Goal: Information Seeking & Learning: Understand process/instructions

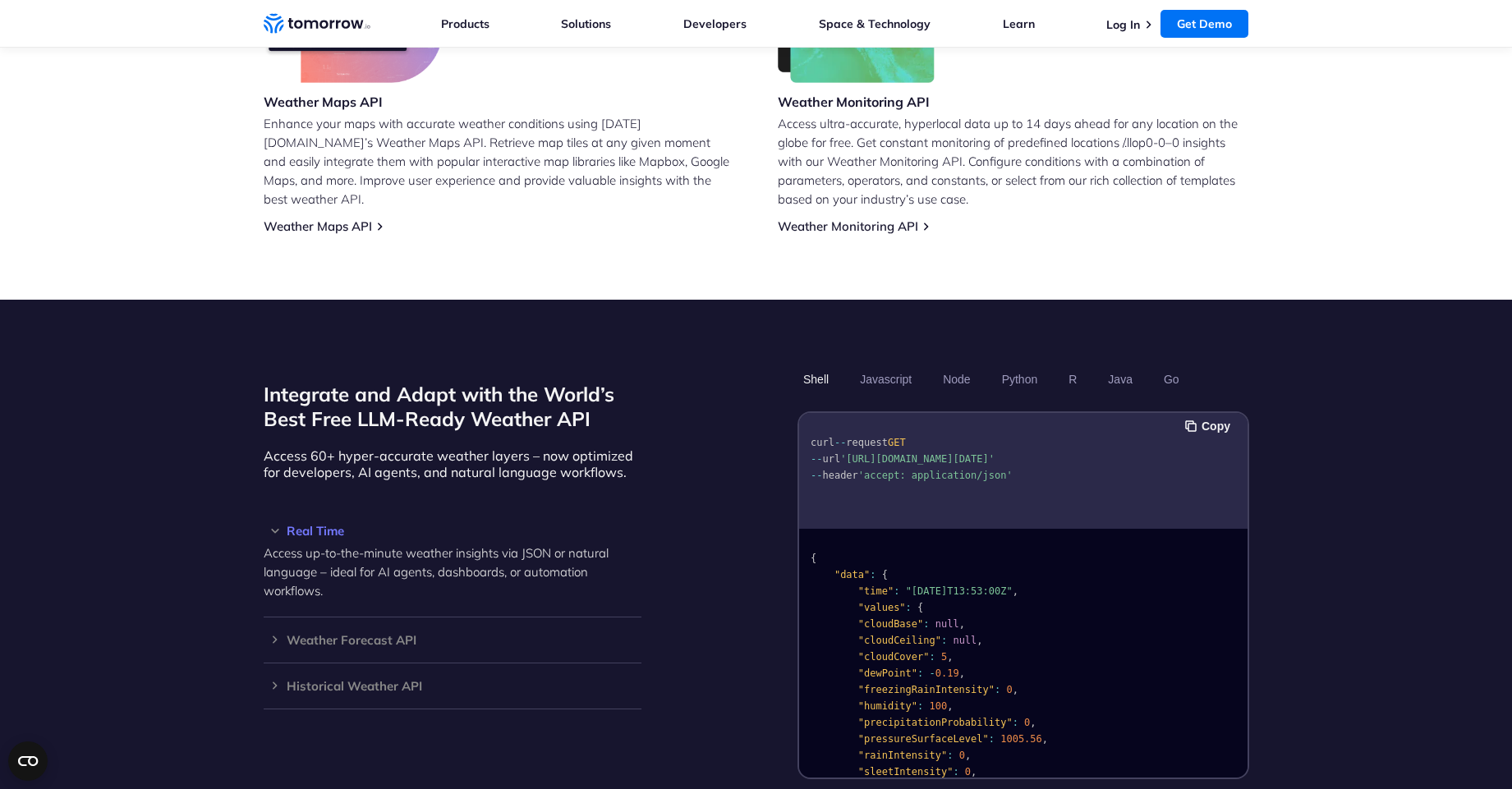
scroll to position [1164, 0]
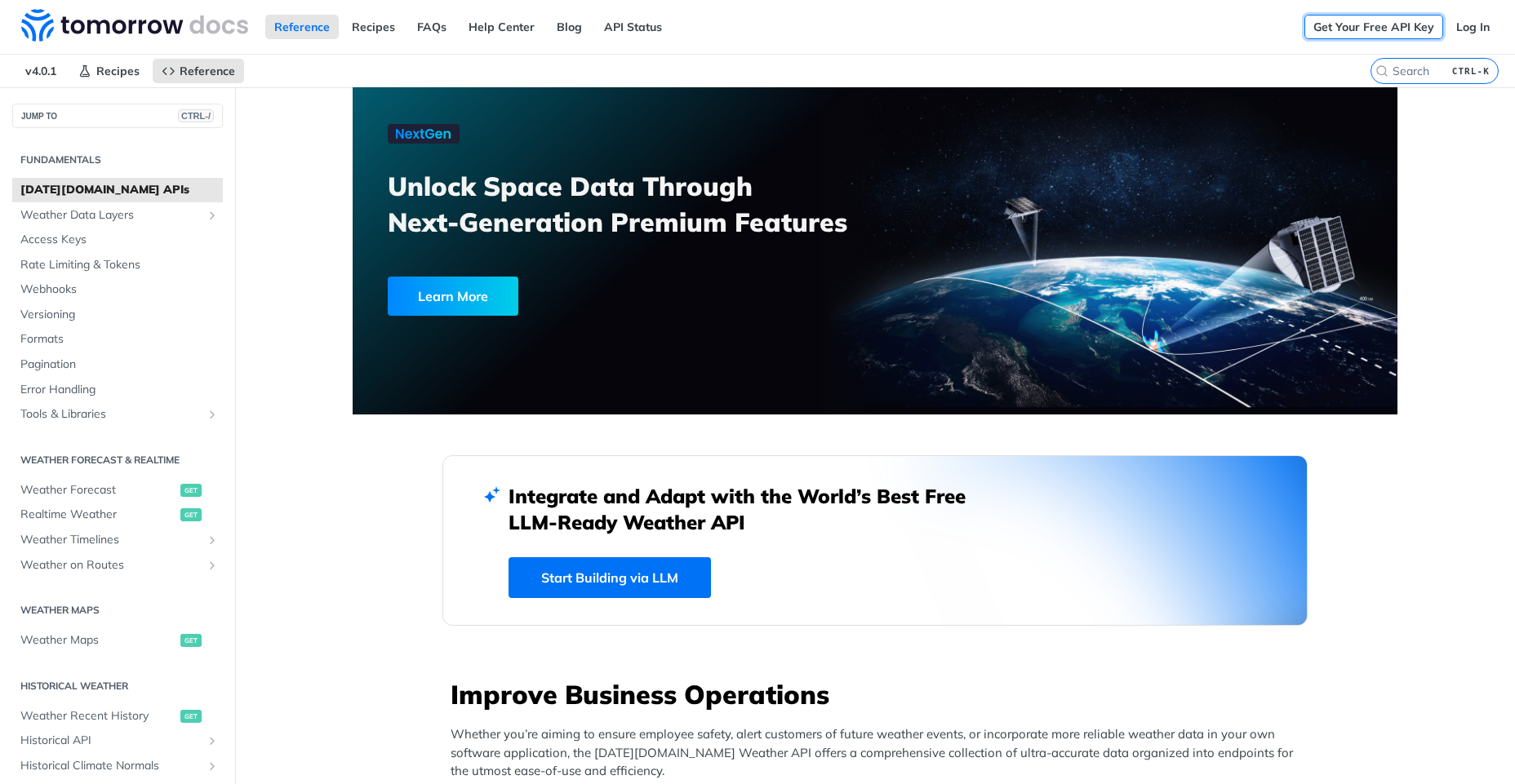
click at [1344, 25] on link "Get Your Free API Key" at bounding box center [1374, 26] width 139 height 24
click at [108, 248] on link "Access Keys" at bounding box center [117, 239] width 210 height 24
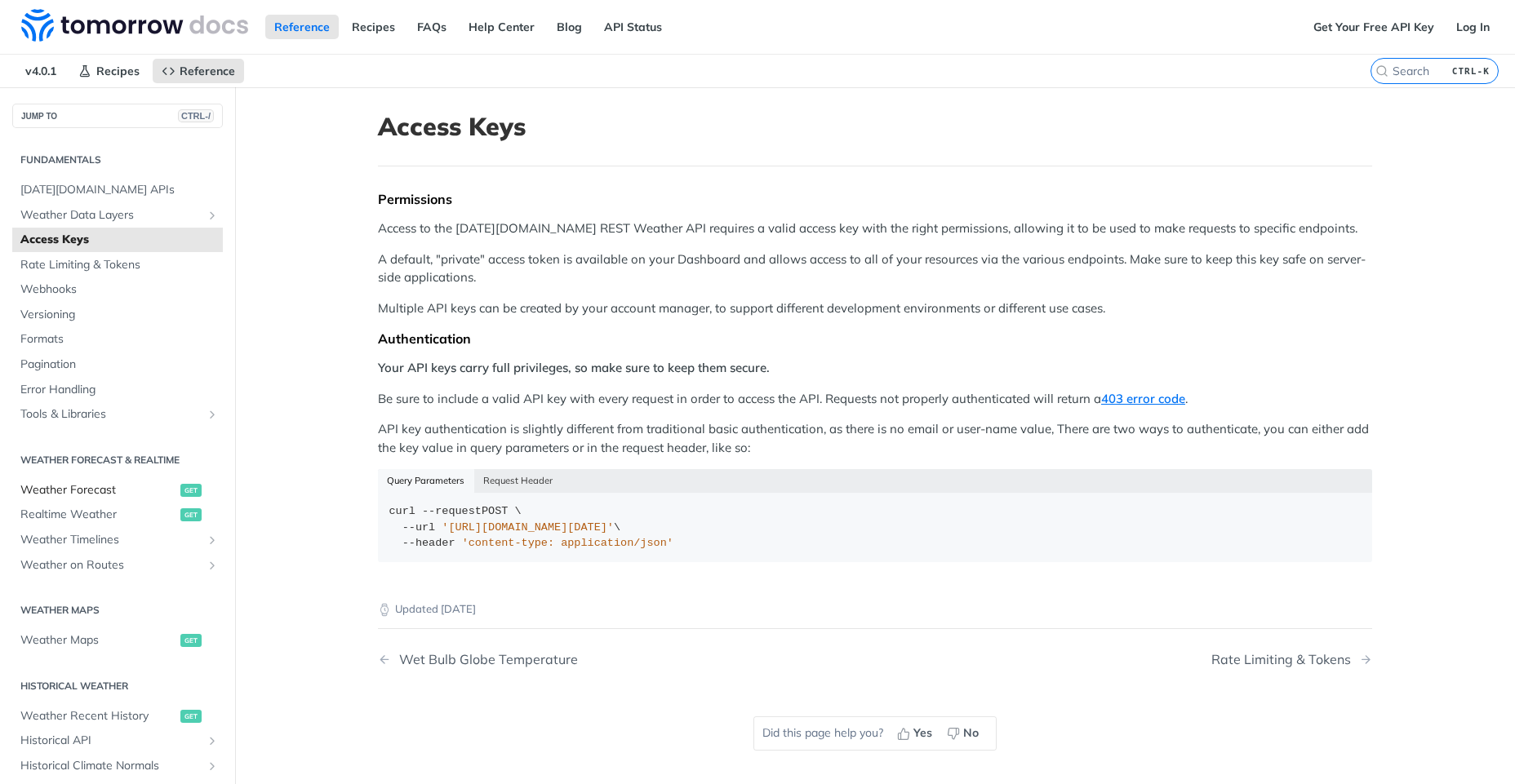
click at [121, 491] on span "Weather Forecast" at bounding box center [98, 490] width 156 height 16
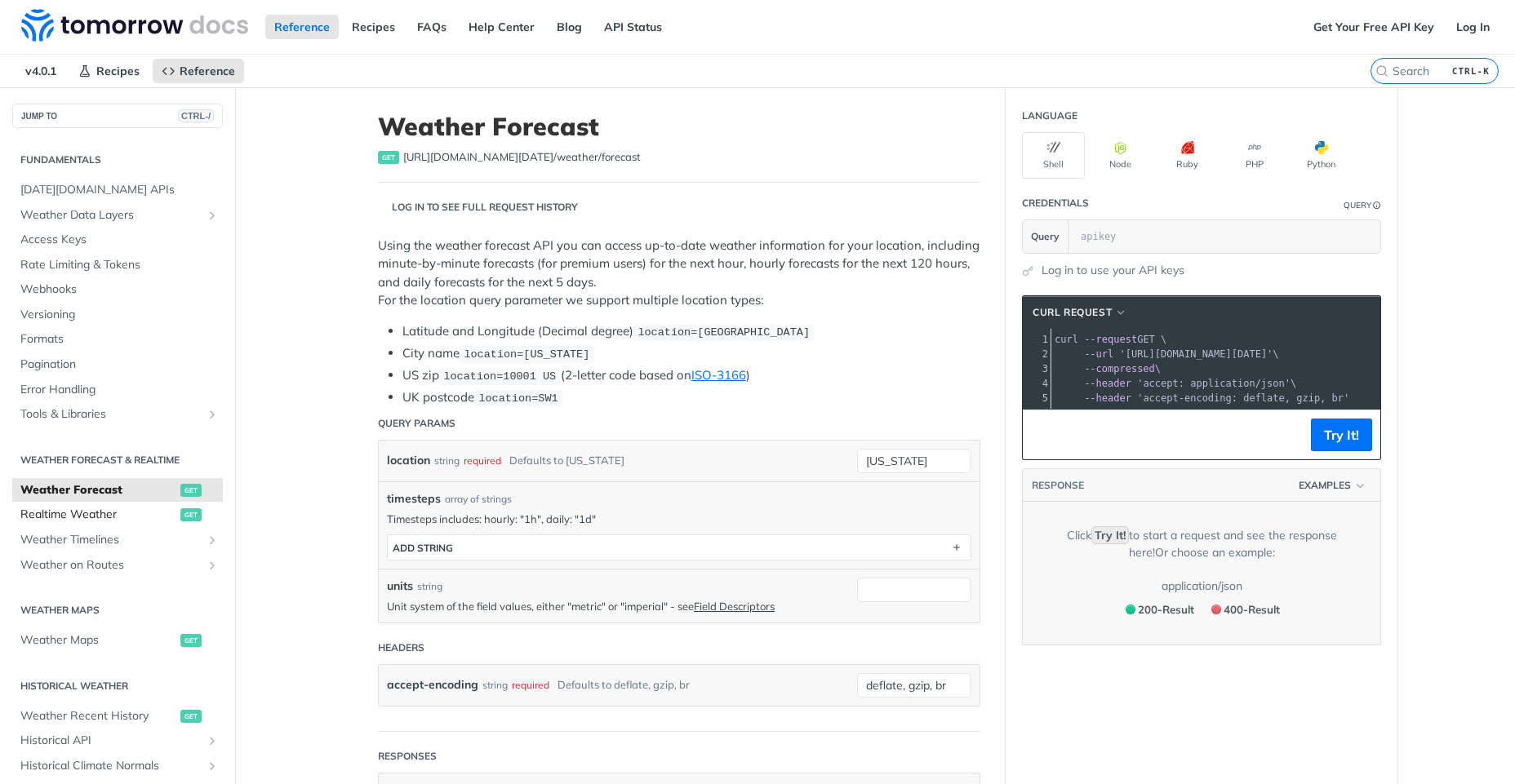
click at [124, 514] on span "Realtime Weather" at bounding box center [98, 515] width 156 height 16
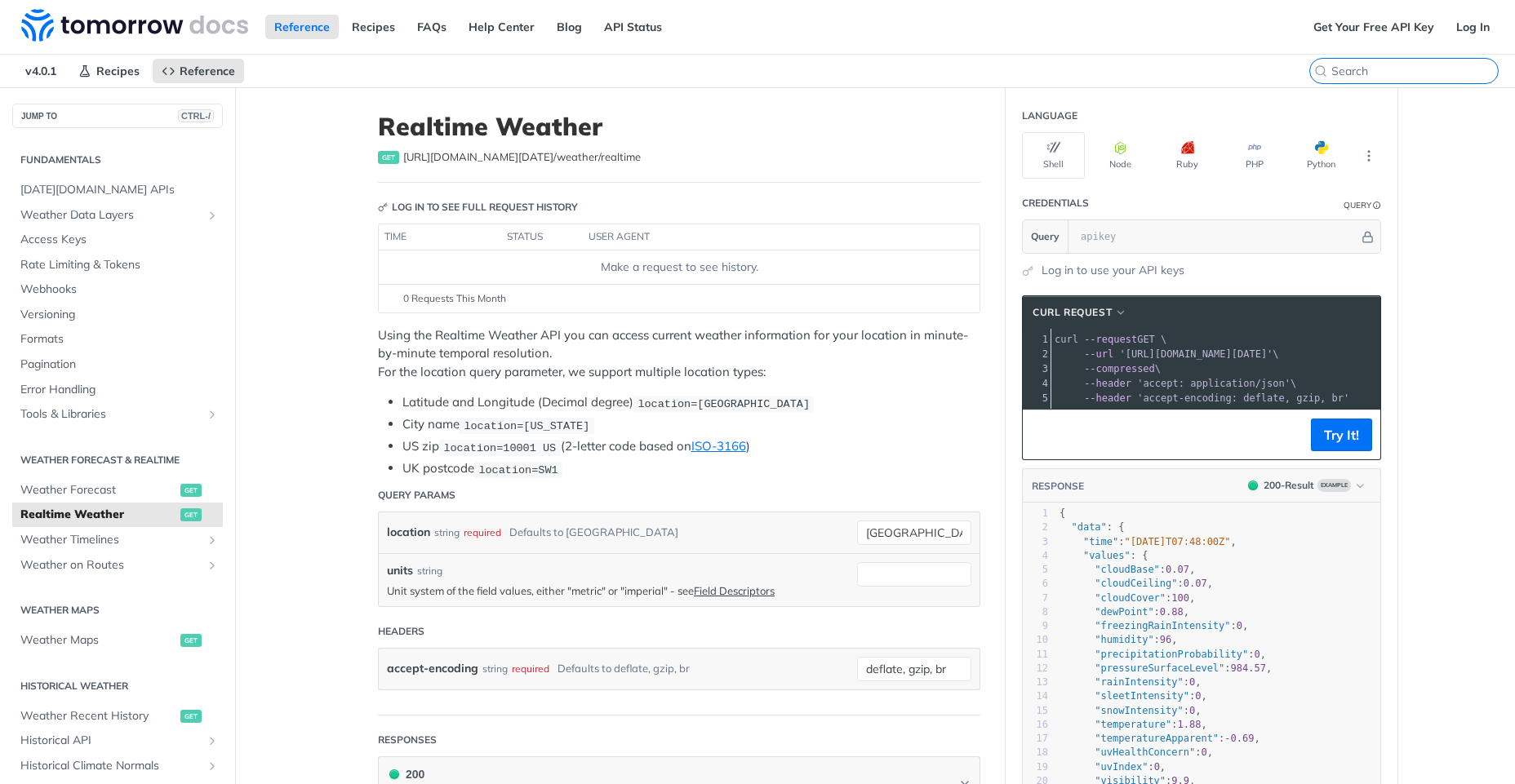
click at [1412, 69] on input "search" at bounding box center [1415, 70] width 166 height 14
type input "kharagpur"
type input "i"
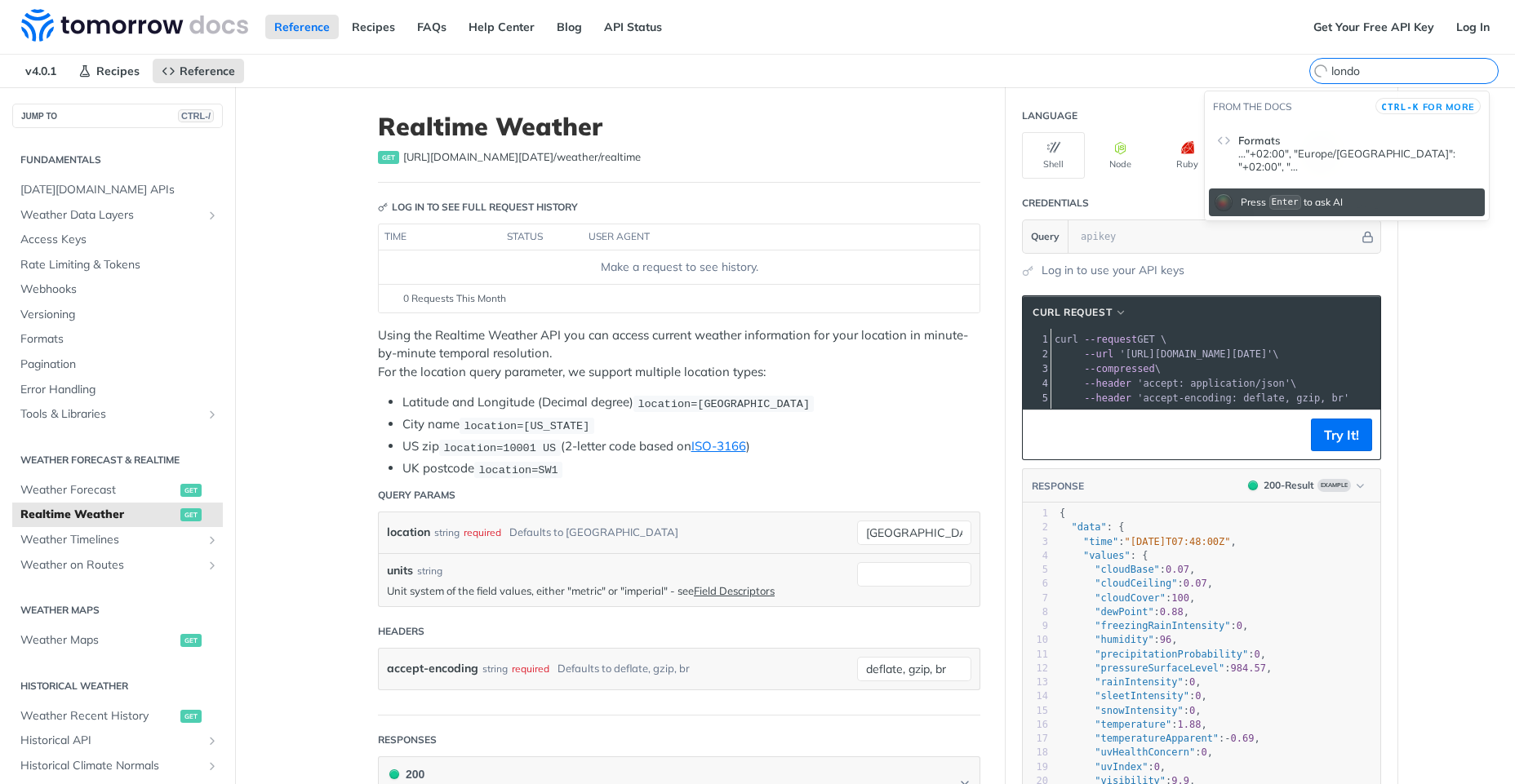
type input "london"
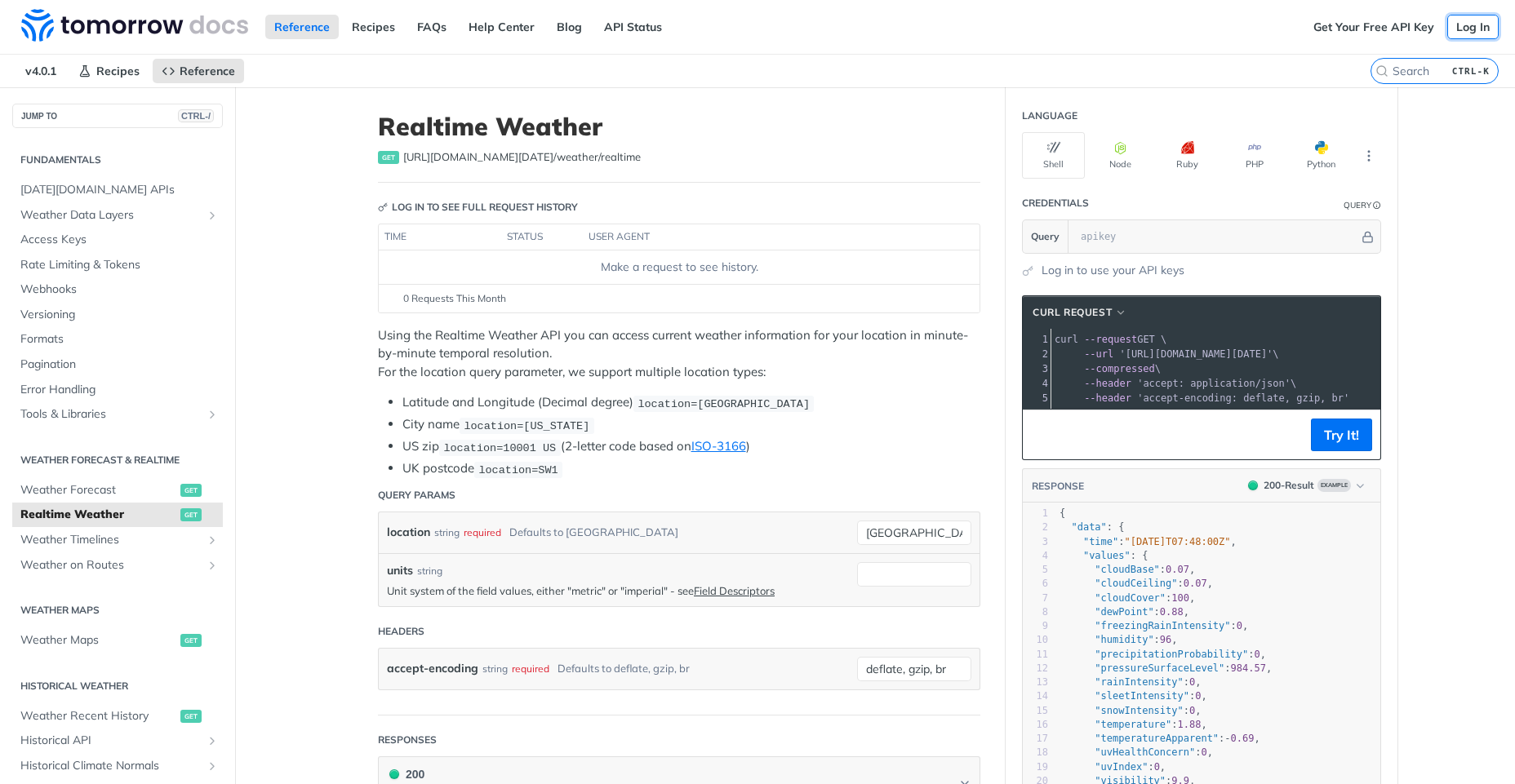
click at [1454, 34] on link "Log In" at bounding box center [1473, 26] width 51 height 24
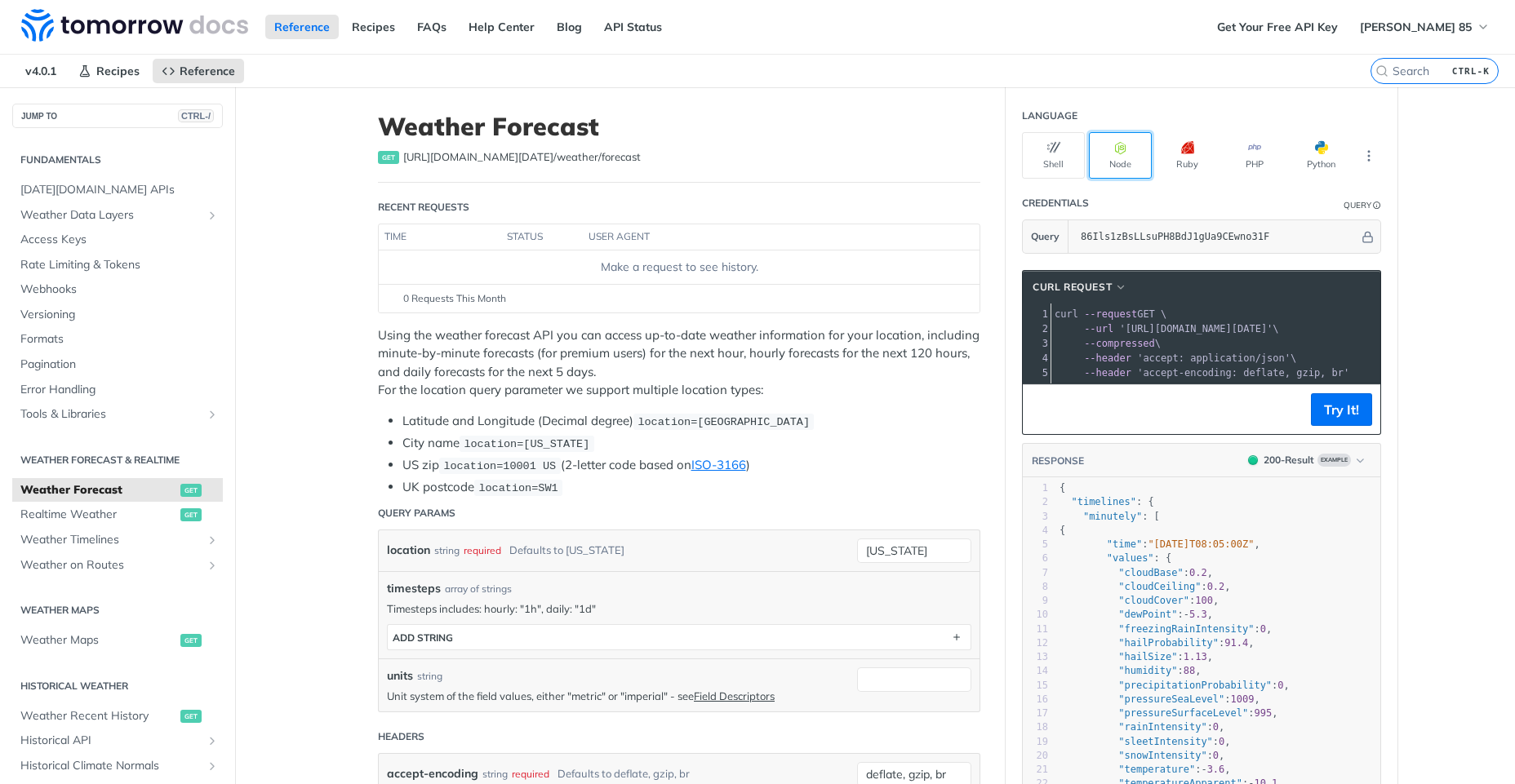
click at [1110, 155] on button "Node" at bounding box center [1121, 155] width 63 height 47
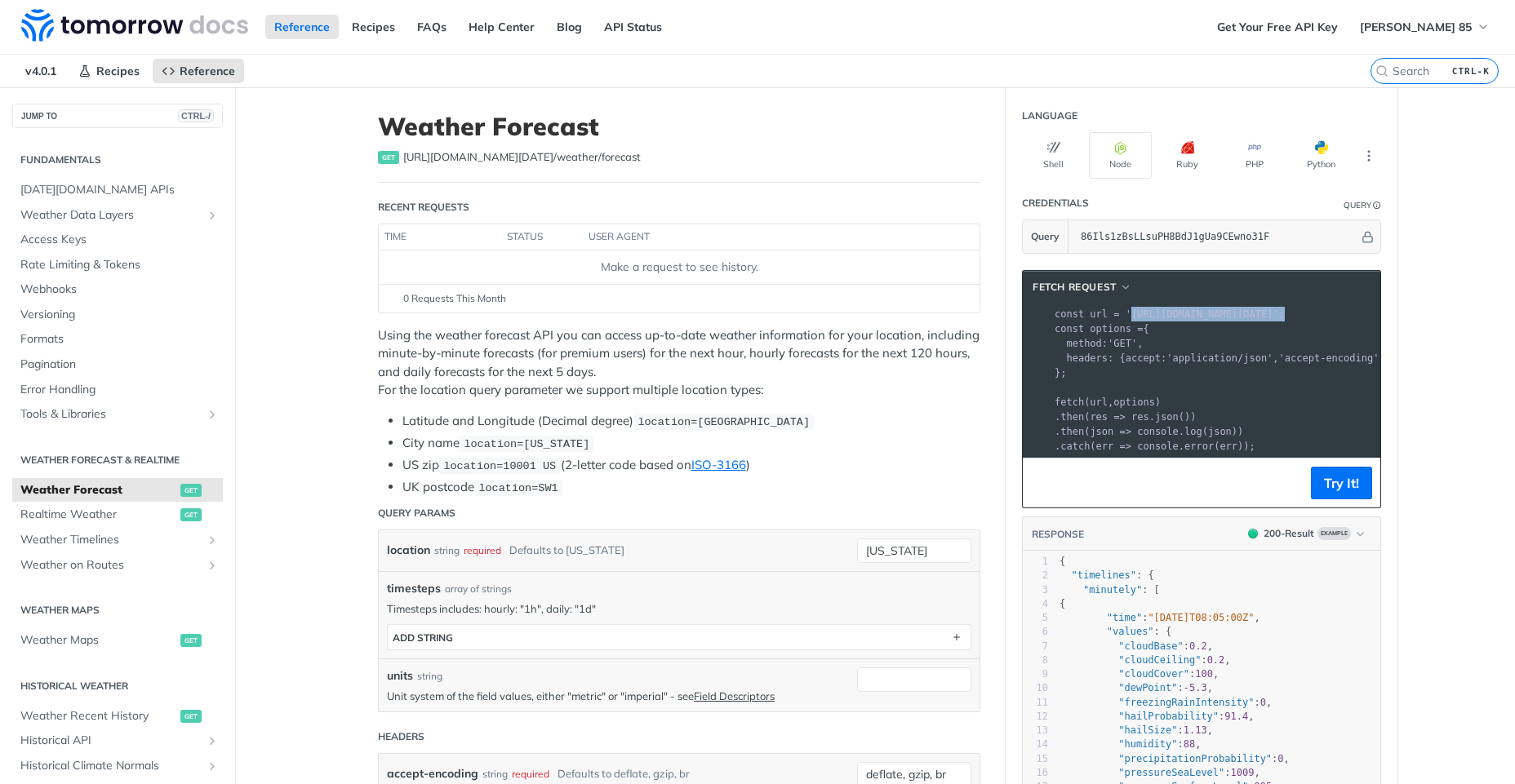
scroll to position [0, 373]
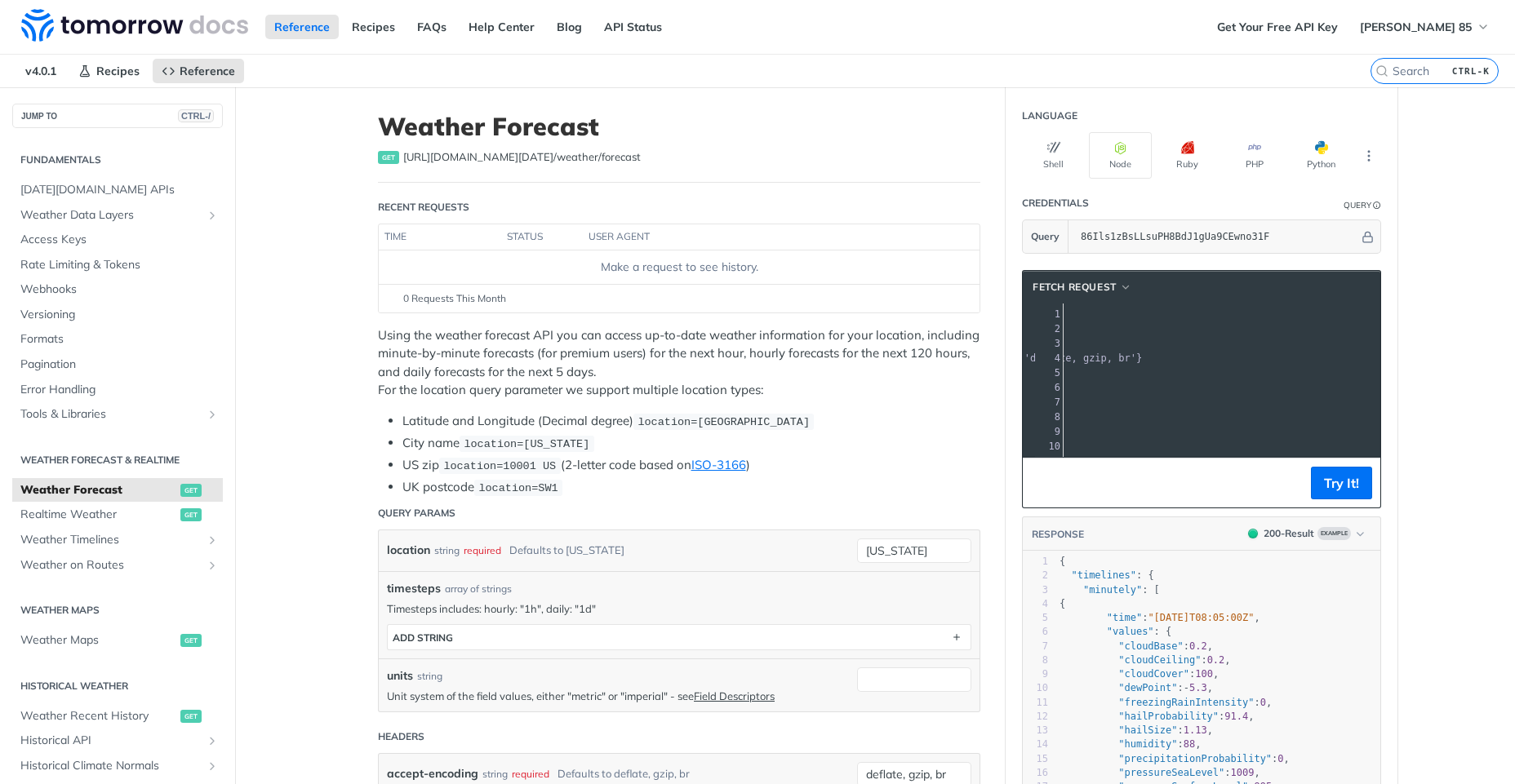
drag, startPoint x: 1126, startPoint y: 318, endPoint x: 1428, endPoint y: 314, distance: 302.0
copy span "[URL][DOMAIN_NAME][DATE]' ;"
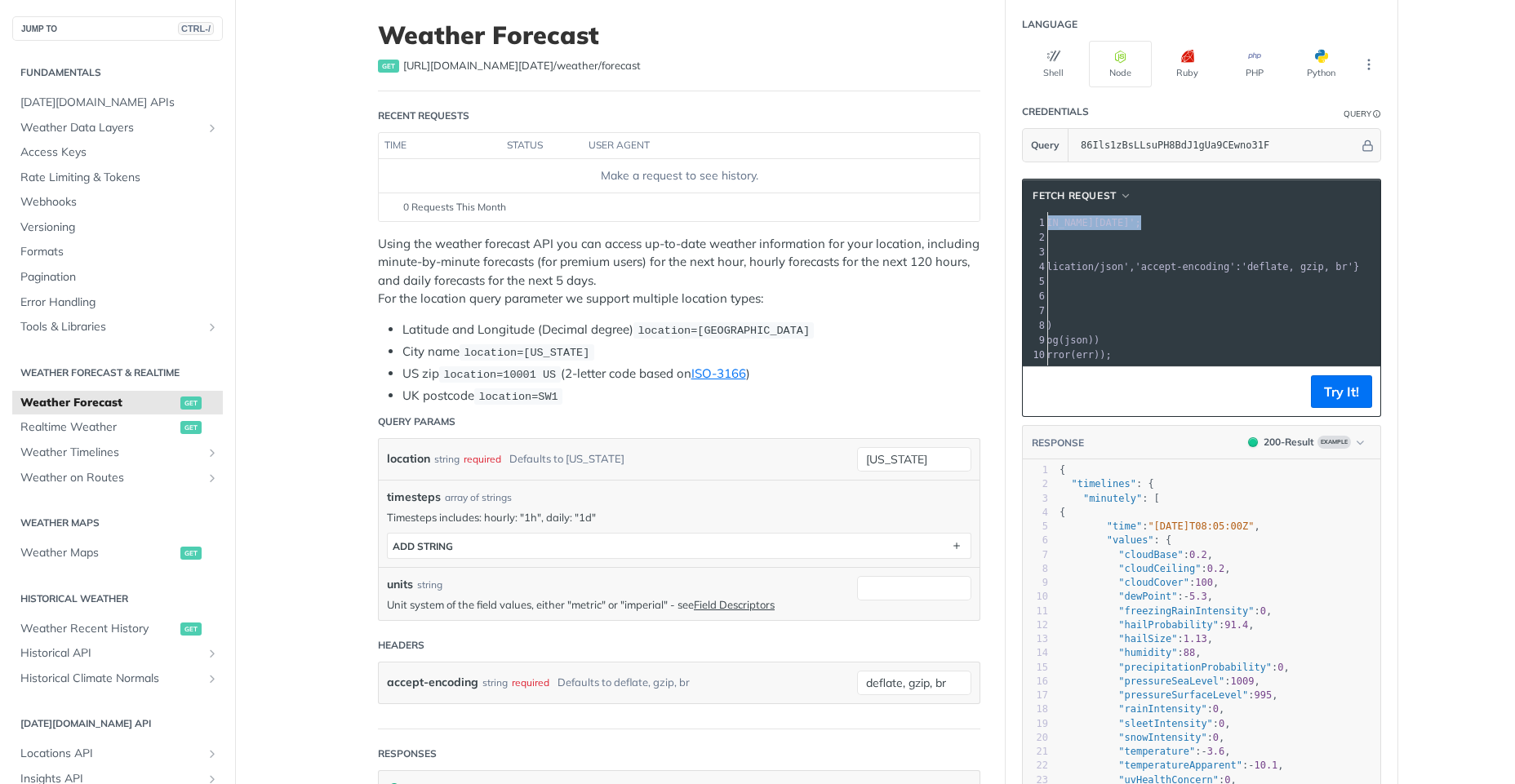
scroll to position [0, 140]
click at [1155, 315] on span "fetch ( url , options )" at bounding box center [1107, 311] width 106 height 12
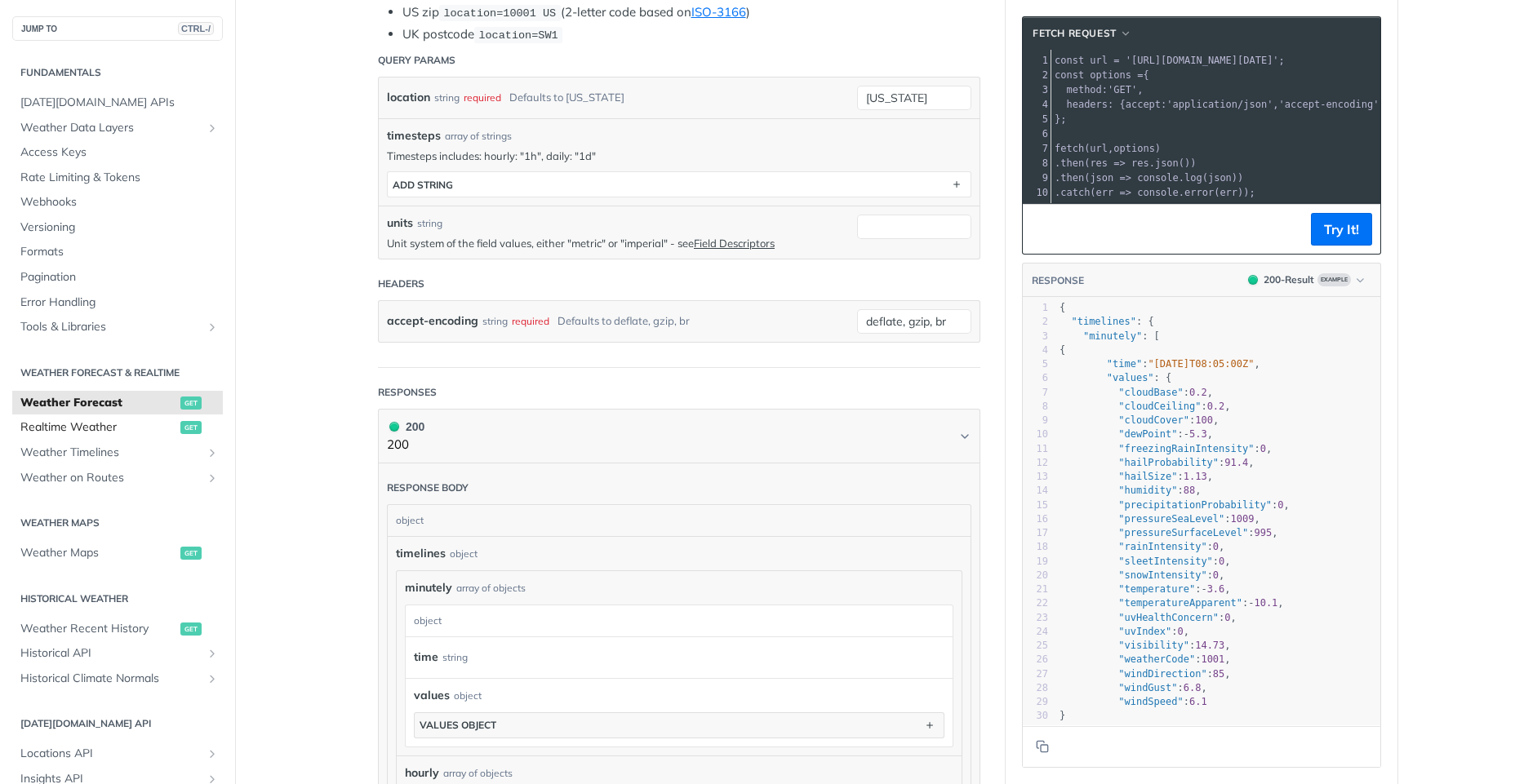
click at [156, 435] on span "Realtime Weather" at bounding box center [98, 428] width 156 height 16
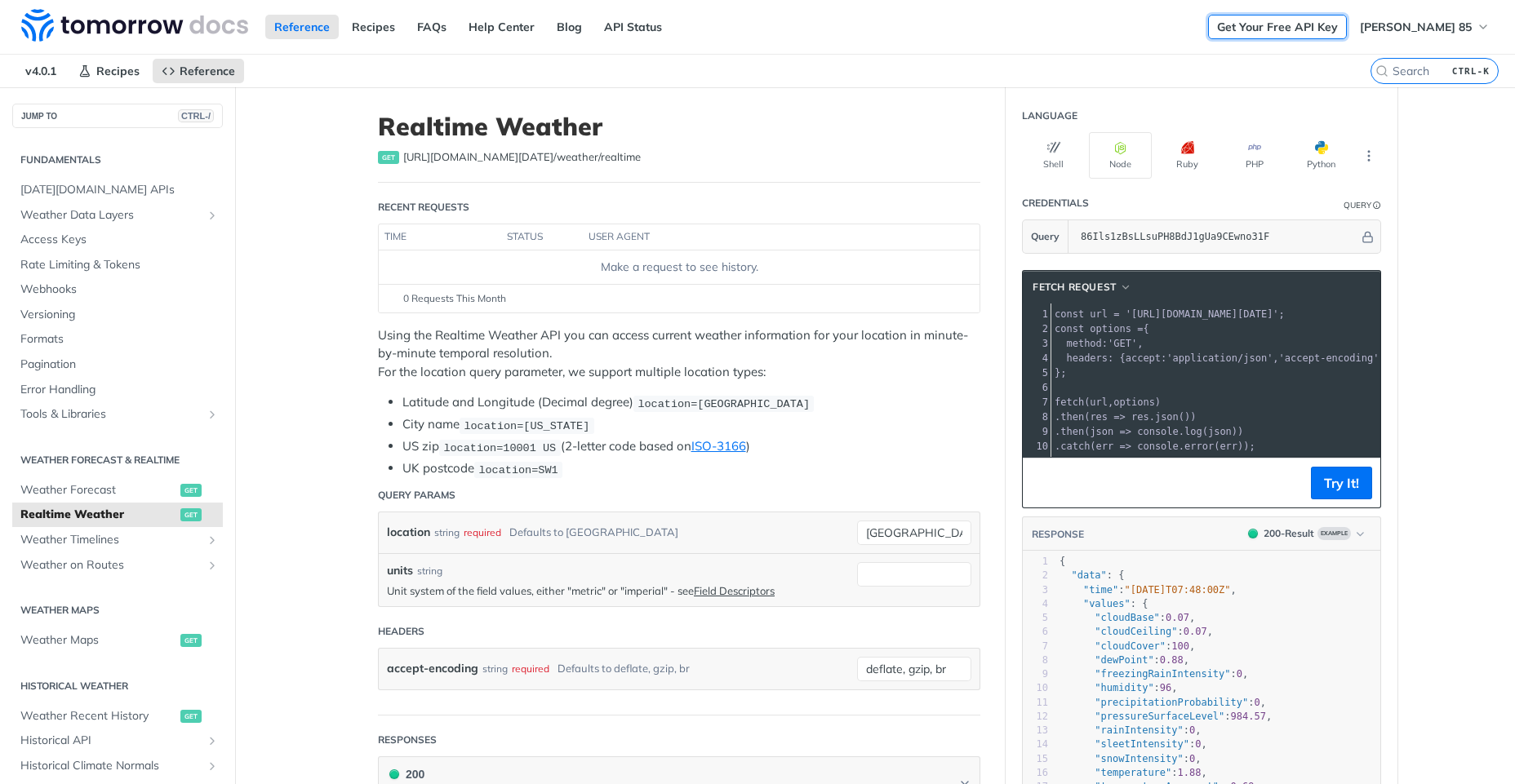
click at [1340, 25] on link "Get Your Free API Key" at bounding box center [1277, 26] width 139 height 24
